Goal: Book appointment/travel/reservation

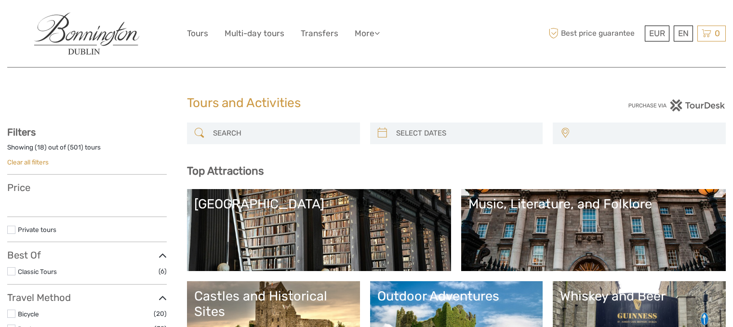
select select
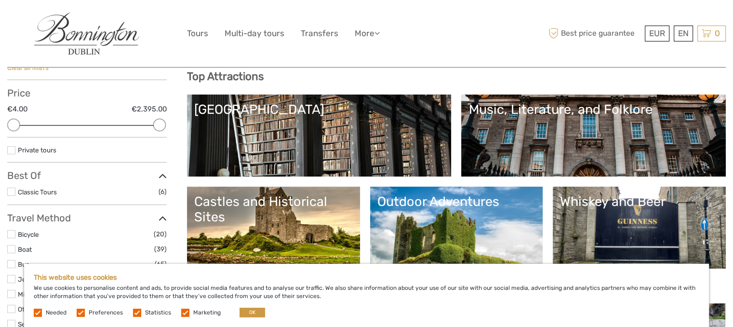
scroll to position [96, 0]
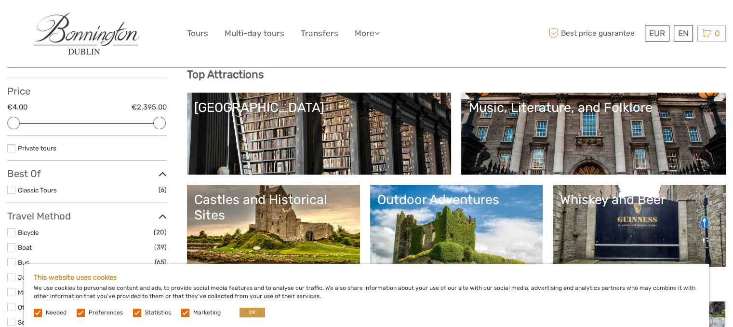
click at [319, 134] on link "[GEOGRAPHIC_DATA]" at bounding box center [319, 133] width 250 height 67
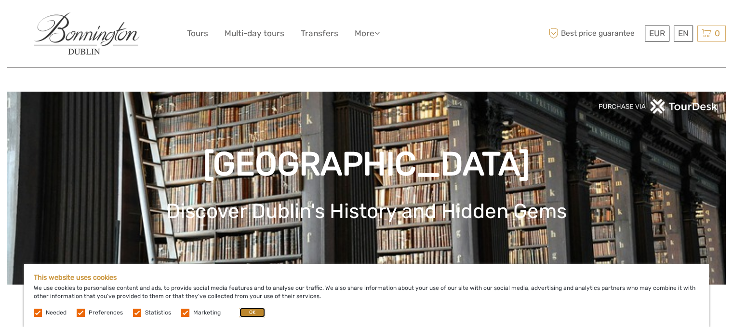
click at [244, 309] on button "OK" at bounding box center [252, 312] width 26 height 10
